Goal: Information Seeking & Learning: Learn about a topic

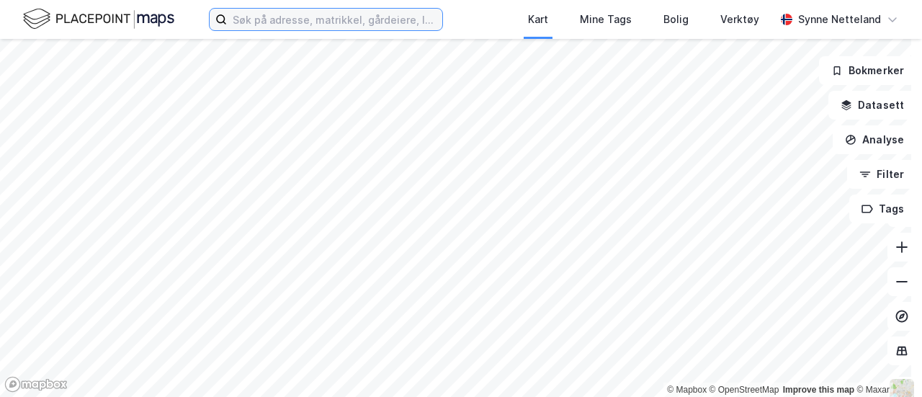
click at [356, 23] on input at bounding box center [334, 20] width 215 height 22
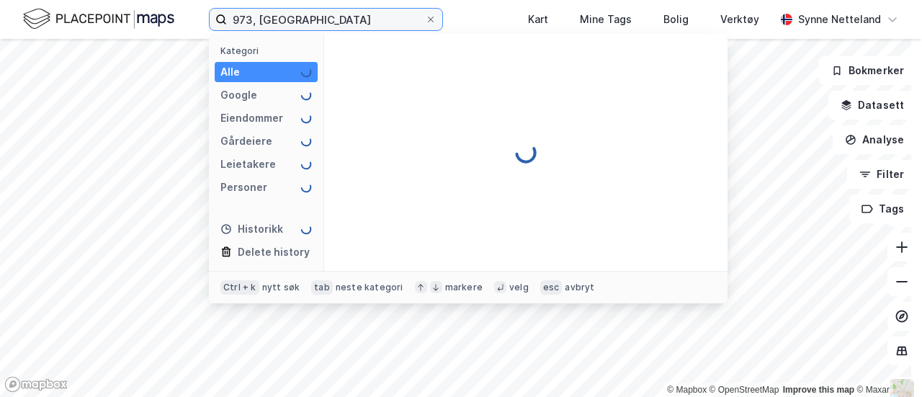
click at [241, 17] on input "973, [GEOGRAPHIC_DATA]" at bounding box center [326, 20] width 198 height 22
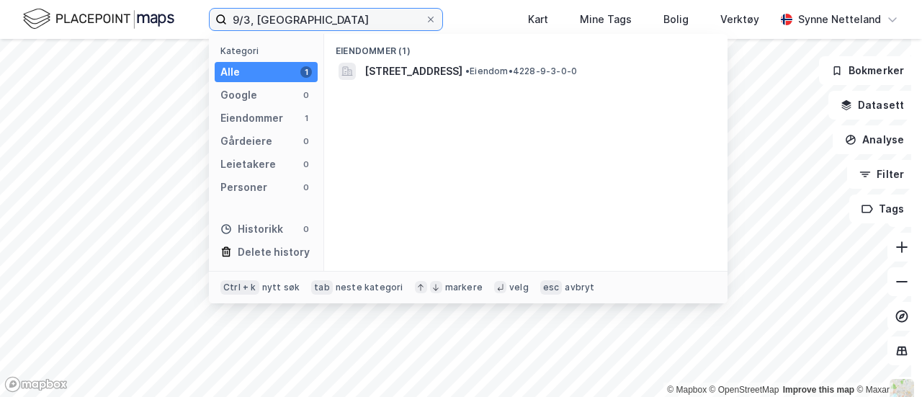
type input "9/3, [GEOGRAPHIC_DATA]"
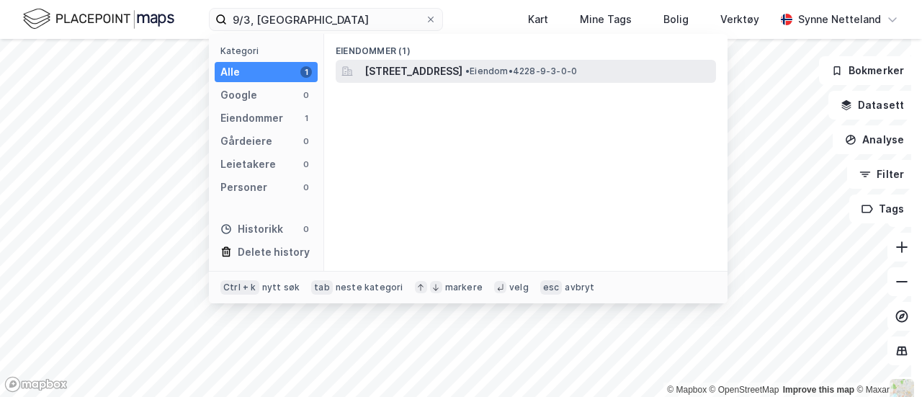
click at [462, 63] on span "[STREET_ADDRESS]" at bounding box center [413, 71] width 98 height 17
